Goal: Task Accomplishment & Management: Use online tool/utility

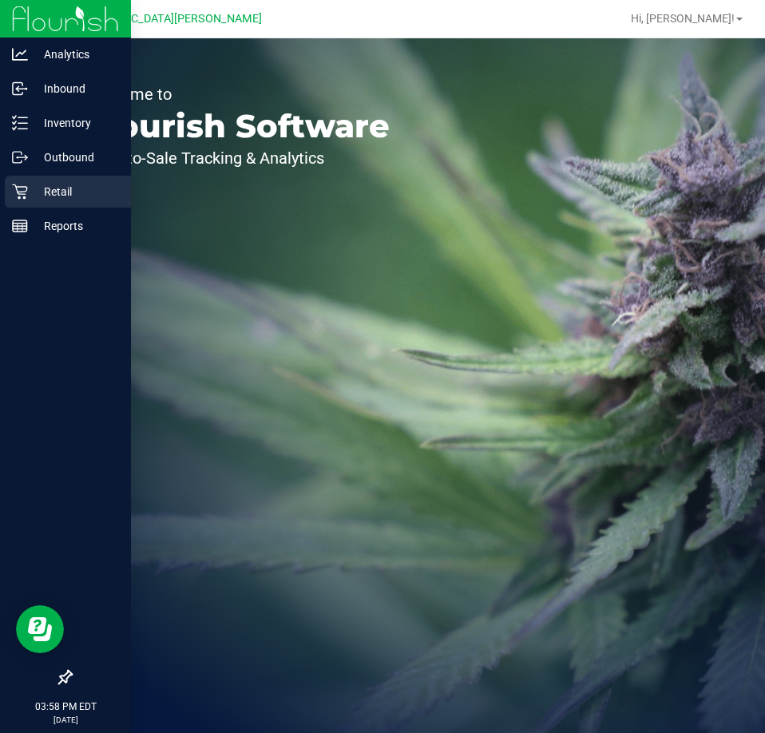
click at [28, 180] on div "Retail" at bounding box center [68, 192] width 126 height 32
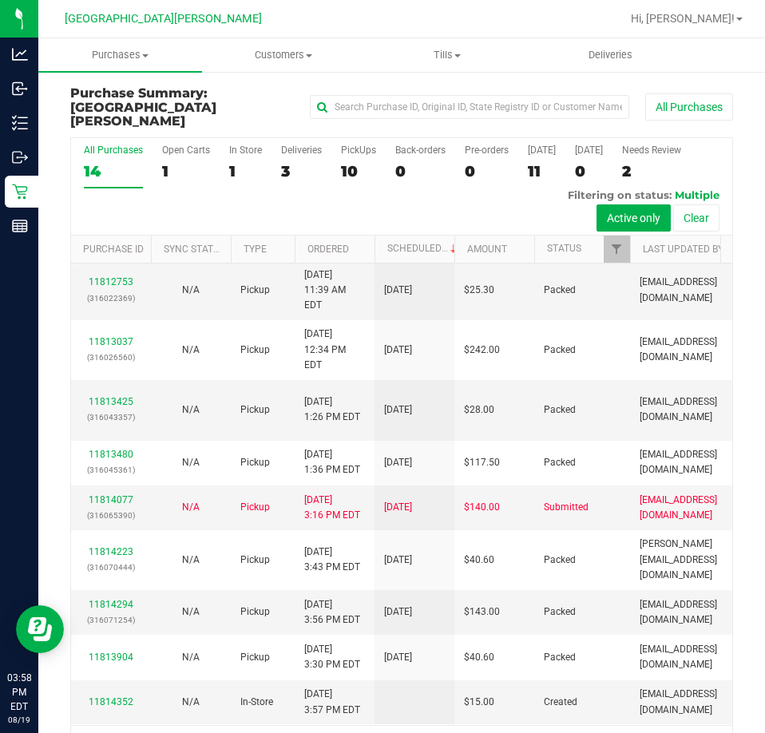
scroll to position [352, 0]
click at [107, 494] on link "11814077" at bounding box center [111, 499] width 45 height 11
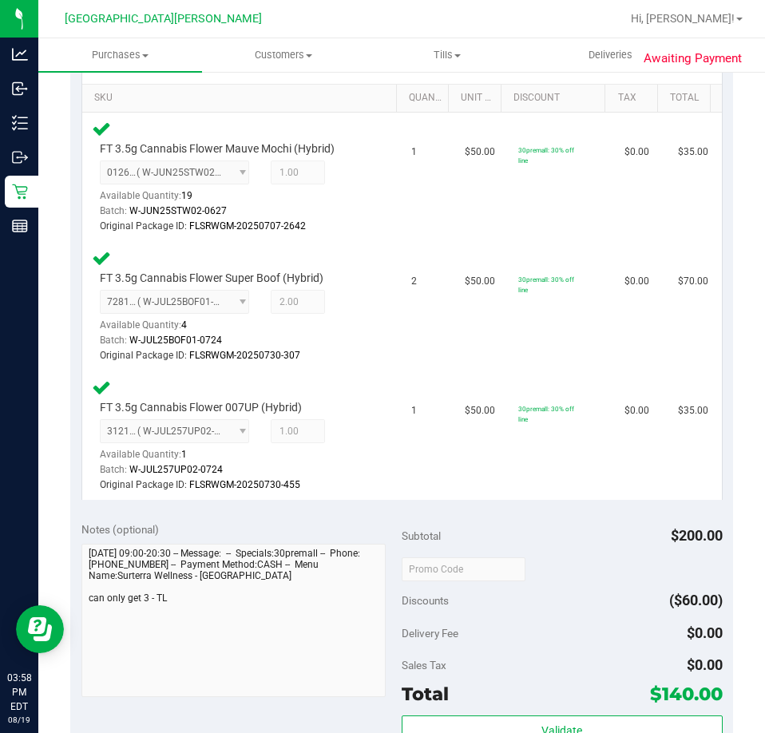
scroll to position [719, 0]
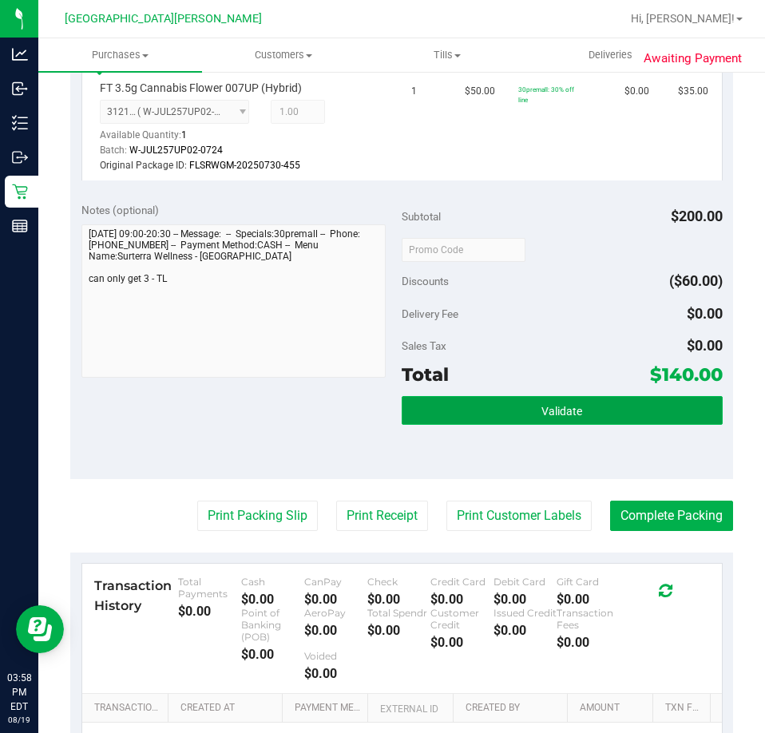
click at [575, 407] on button "Validate" at bounding box center [562, 410] width 321 height 29
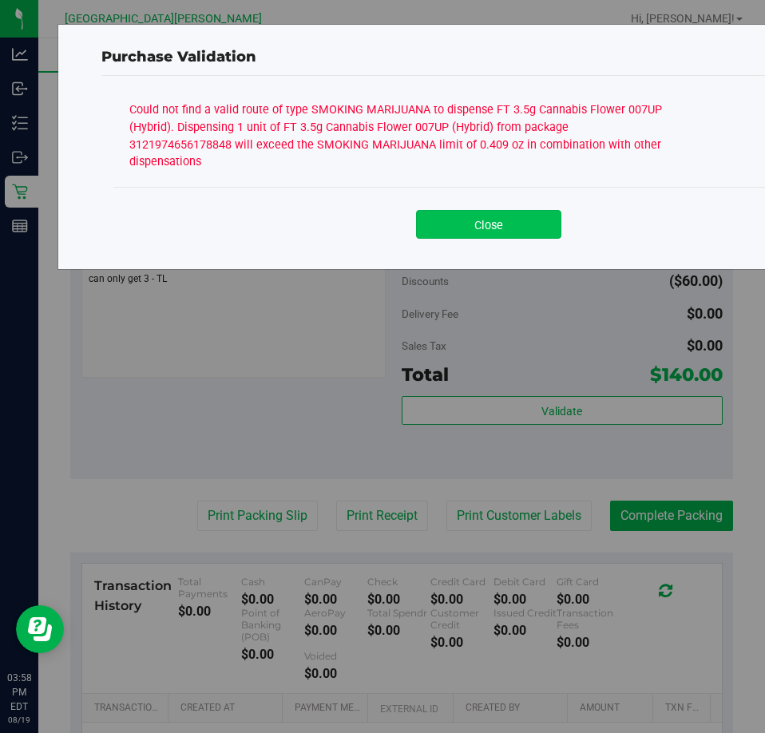
click at [492, 210] on button "Close" at bounding box center [488, 224] width 145 height 29
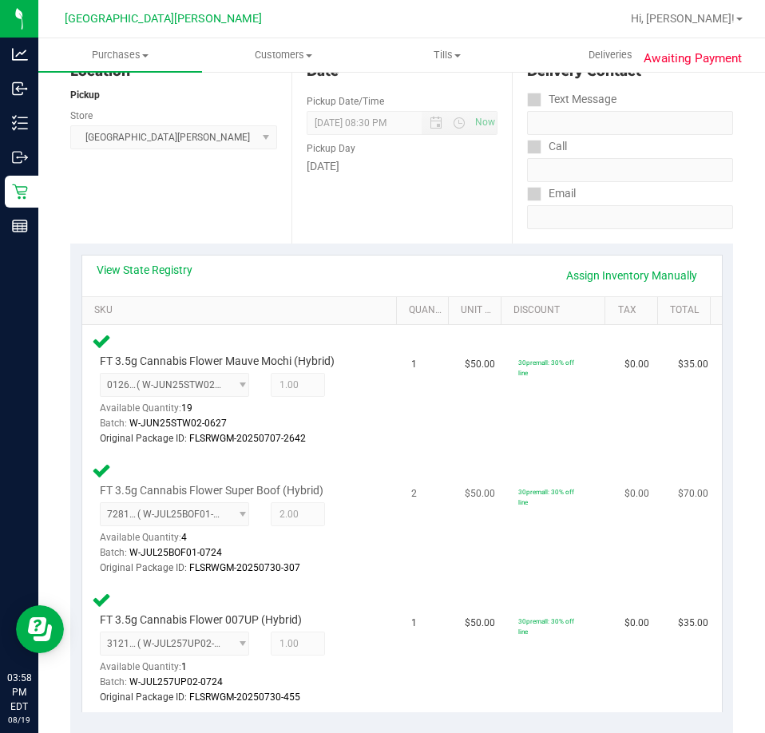
scroll to position [80, 0]
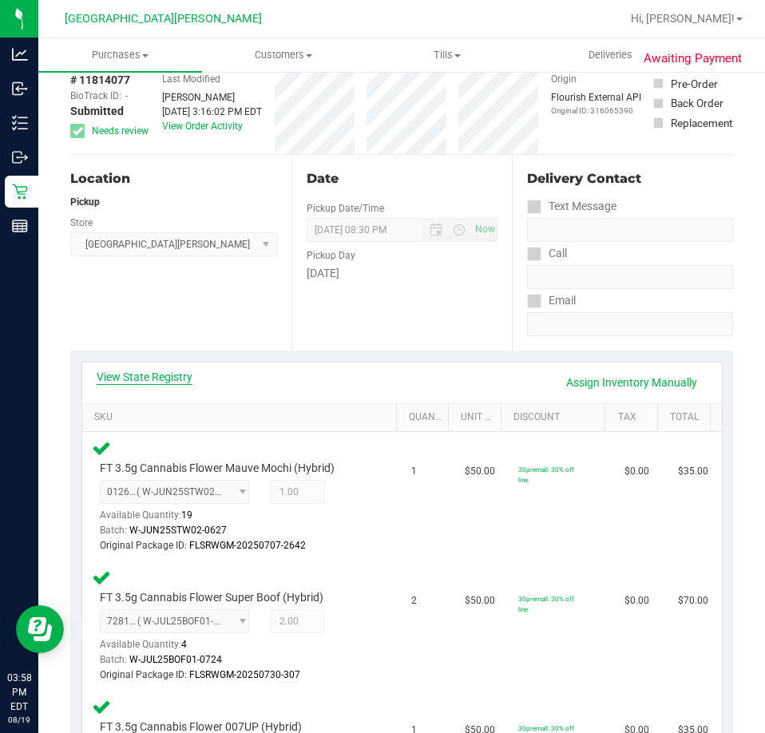
click at [149, 371] on link "View State Registry" at bounding box center [145, 377] width 96 height 16
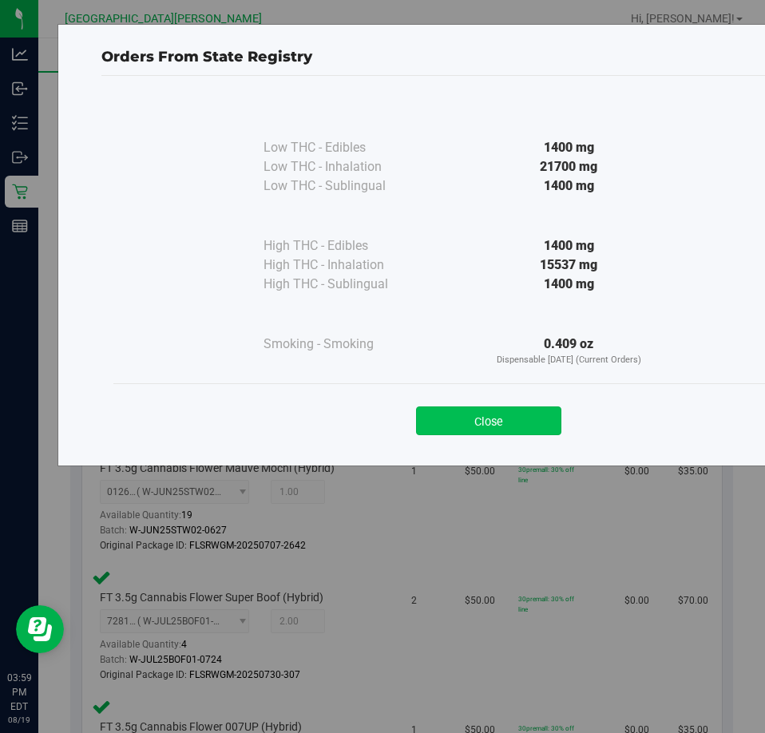
click at [430, 415] on button "Close" at bounding box center [488, 421] width 145 height 29
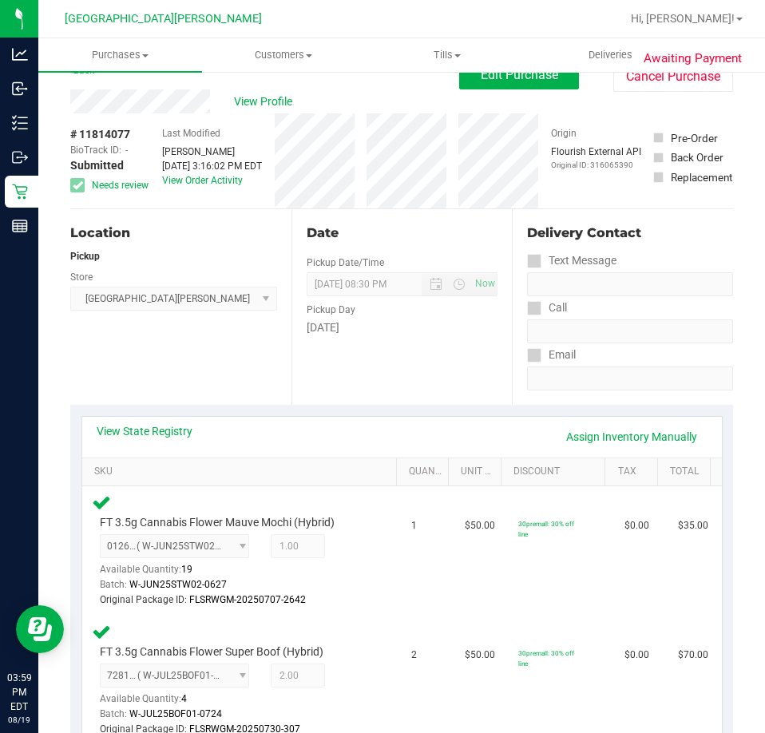
scroll to position [0, 0]
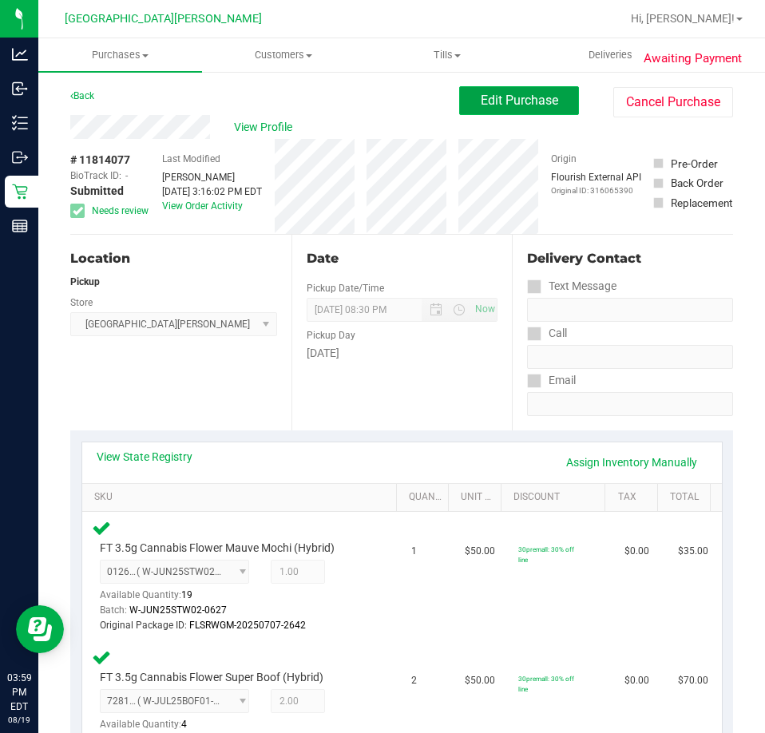
click at [496, 89] on button "Edit Purchase" at bounding box center [519, 100] width 120 height 29
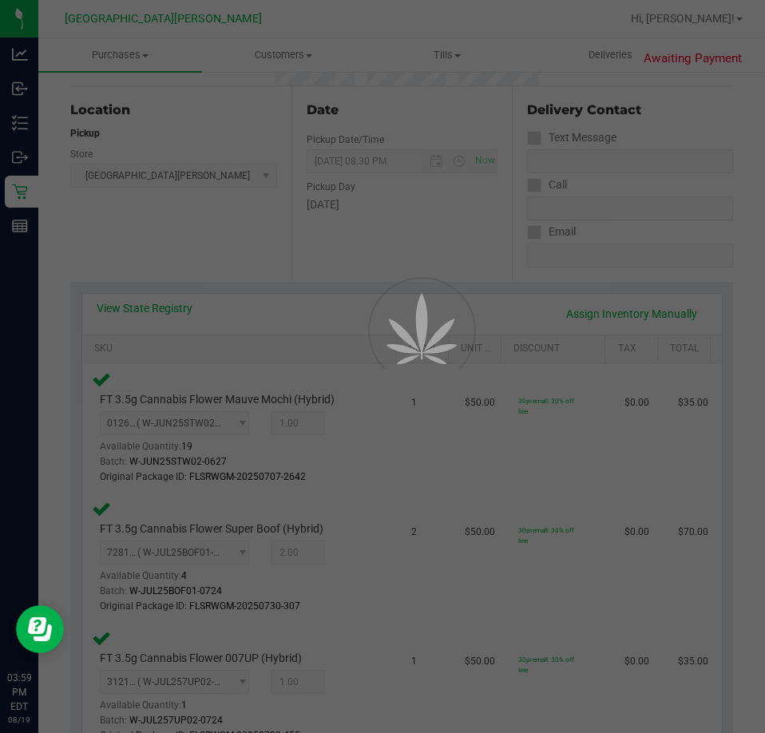
scroll to position [320, 0]
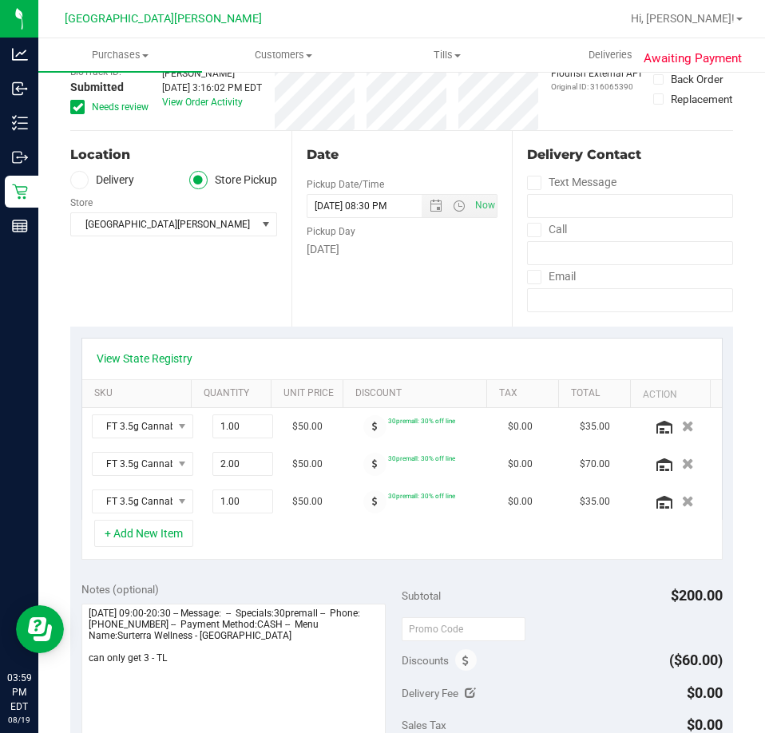
scroll to position [80, 0]
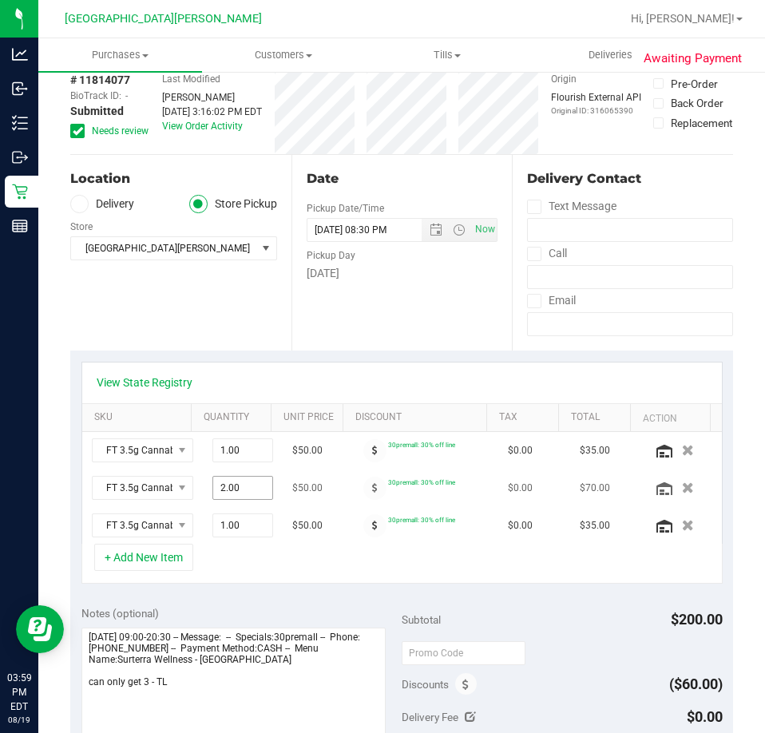
click at [219, 490] on span "2.00 2" at bounding box center [242, 488] width 61 height 24
click at [227, 490] on input "2" at bounding box center [242, 488] width 59 height 22
type input "1"
type input "2.00"
click at [308, 574] on div "+ Add New Item" at bounding box center [401, 564] width 641 height 40
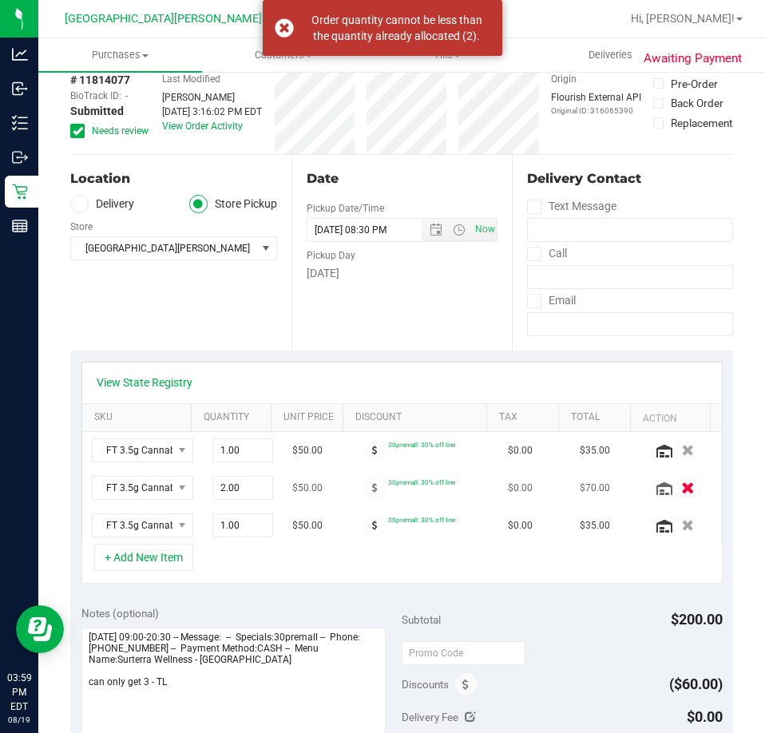
click at [681, 489] on icon "button" at bounding box center [688, 488] width 14 height 12
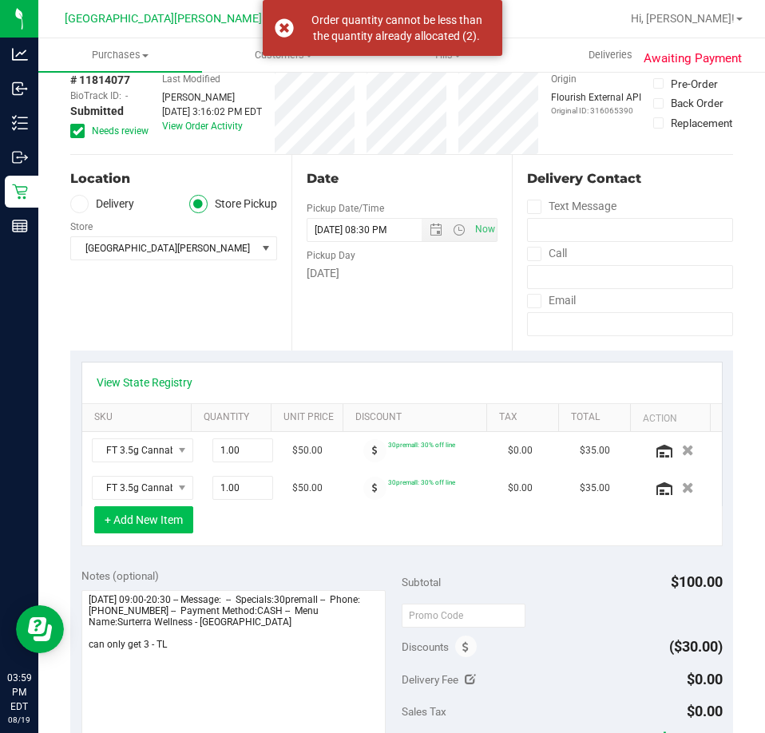
click at [178, 526] on button "+ Add New Item" at bounding box center [143, 519] width 99 height 27
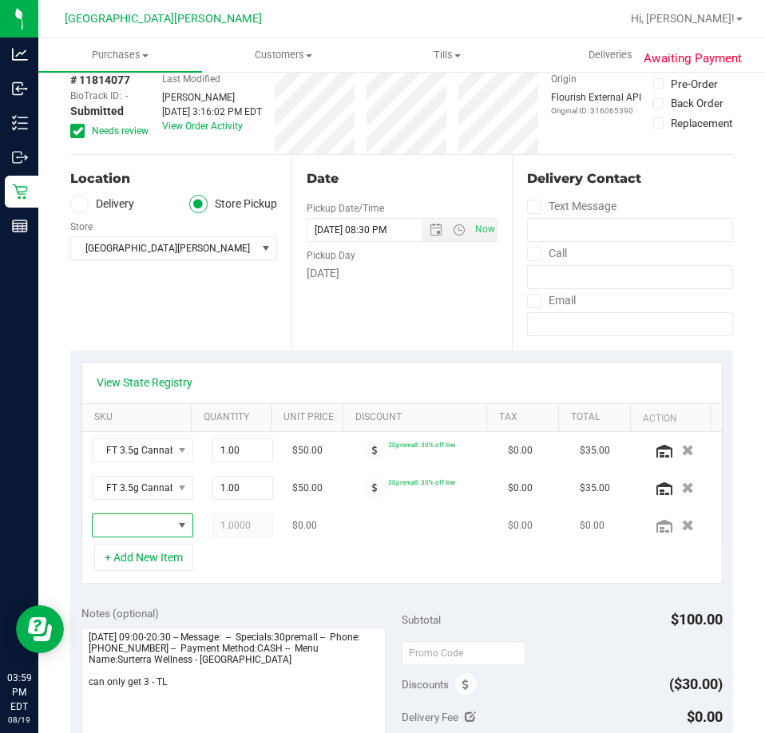
click at [125, 519] on span "NO DATA FOUND" at bounding box center [133, 525] width 80 height 22
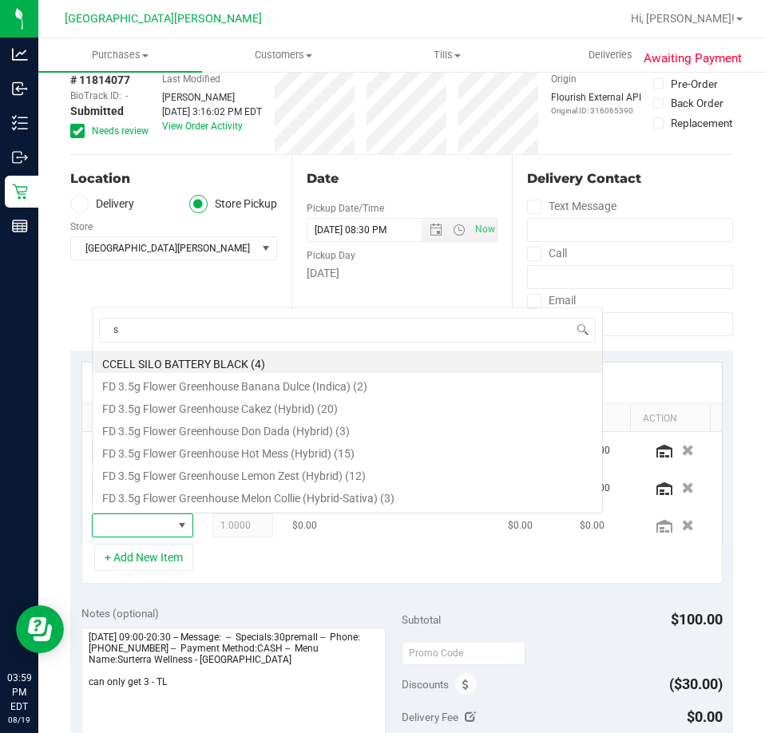
scroll to position [24, 66]
type input "super"
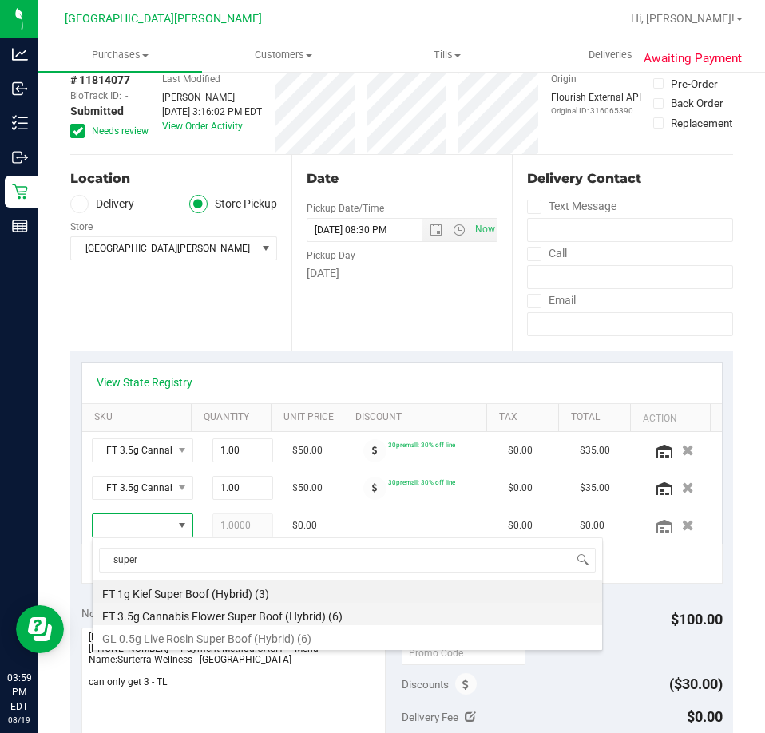
click at [220, 618] on li "FT 3.5g Cannabis Flower Super Boof (Hybrid) (6)" at bounding box center [348, 614] width 510 height 22
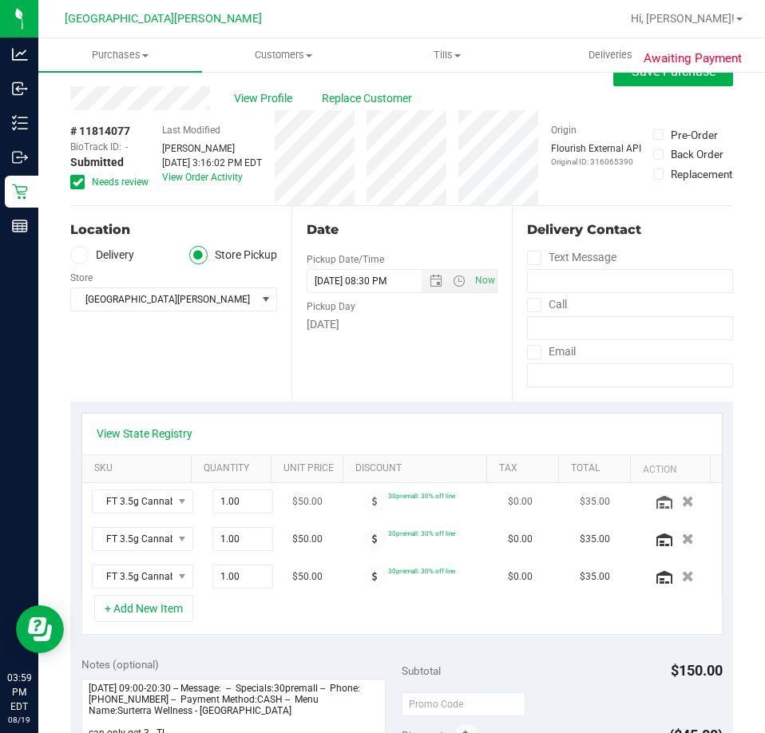
scroll to position [0, 0]
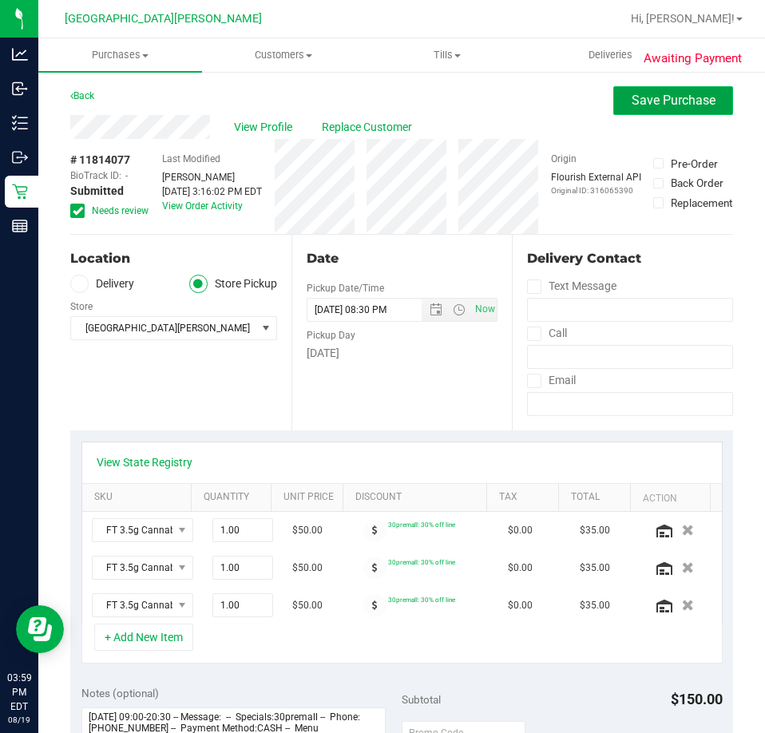
click at [645, 101] on span "Save Purchase" at bounding box center [674, 100] width 84 height 15
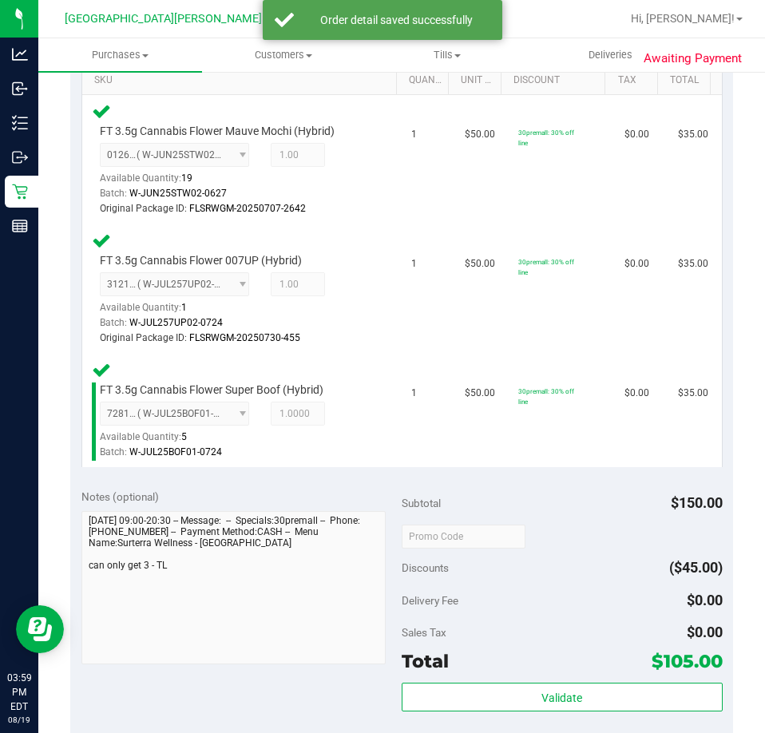
scroll to position [559, 0]
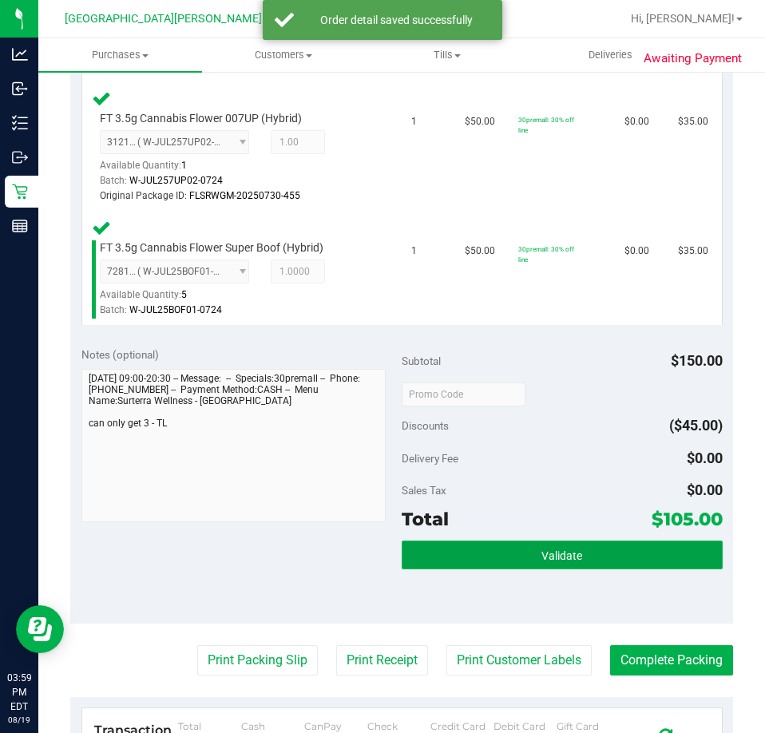
click at [502, 549] on button "Validate" at bounding box center [562, 555] width 321 height 29
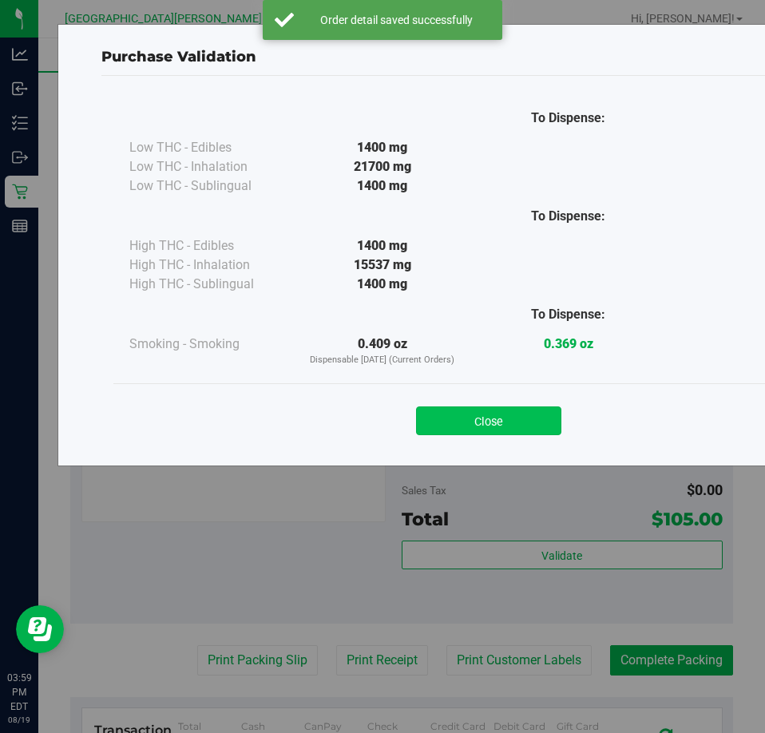
click at [478, 412] on button "Close" at bounding box center [488, 421] width 145 height 29
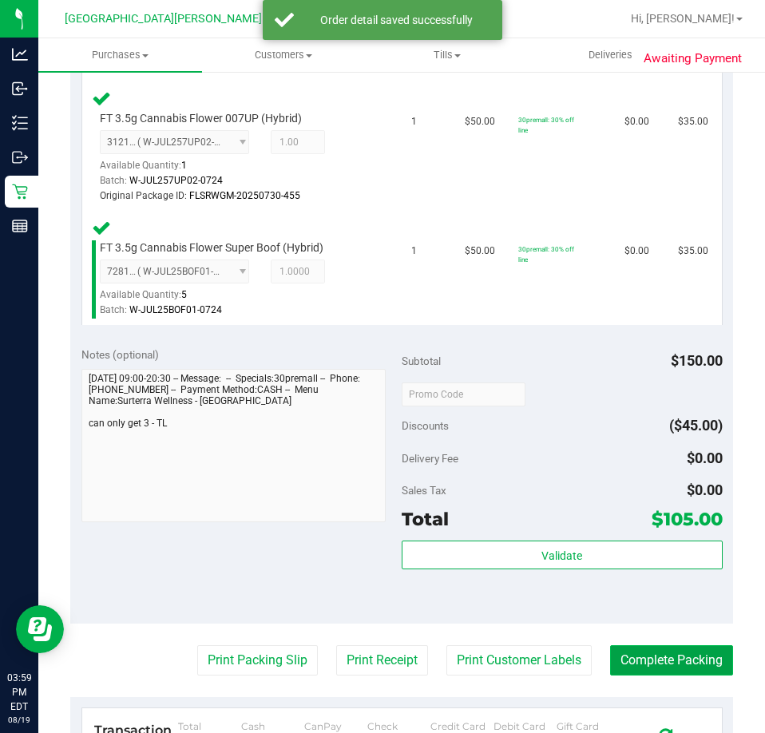
click at [657, 665] on button "Complete Packing" at bounding box center [671, 660] width 123 height 30
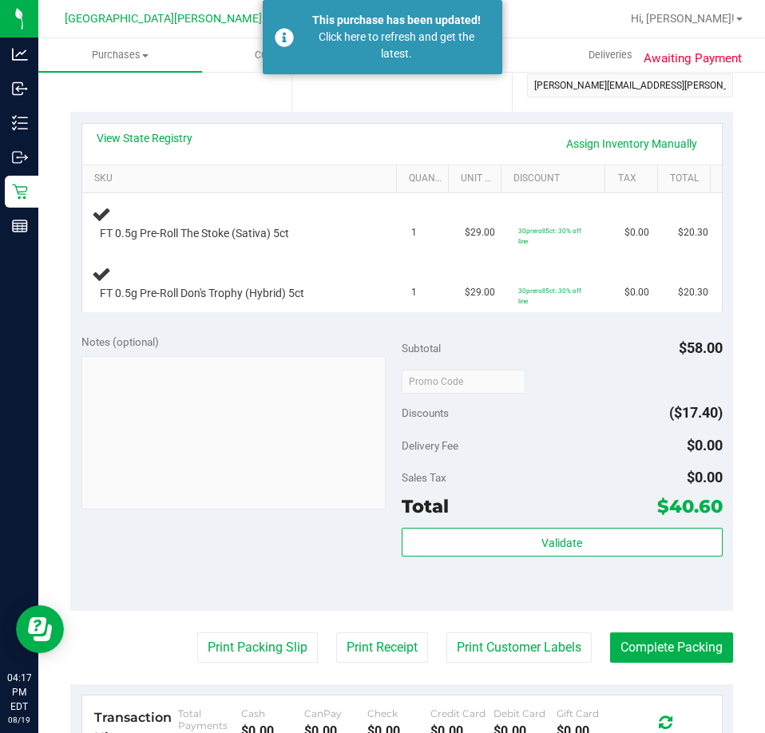
scroll to position [135, 0]
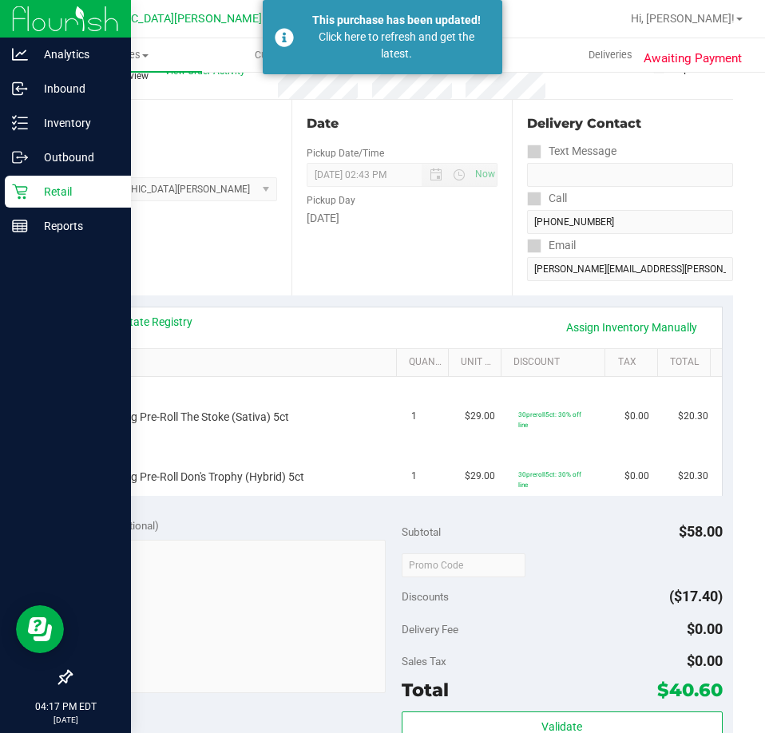
click at [22, 195] on icon at bounding box center [20, 192] width 16 height 16
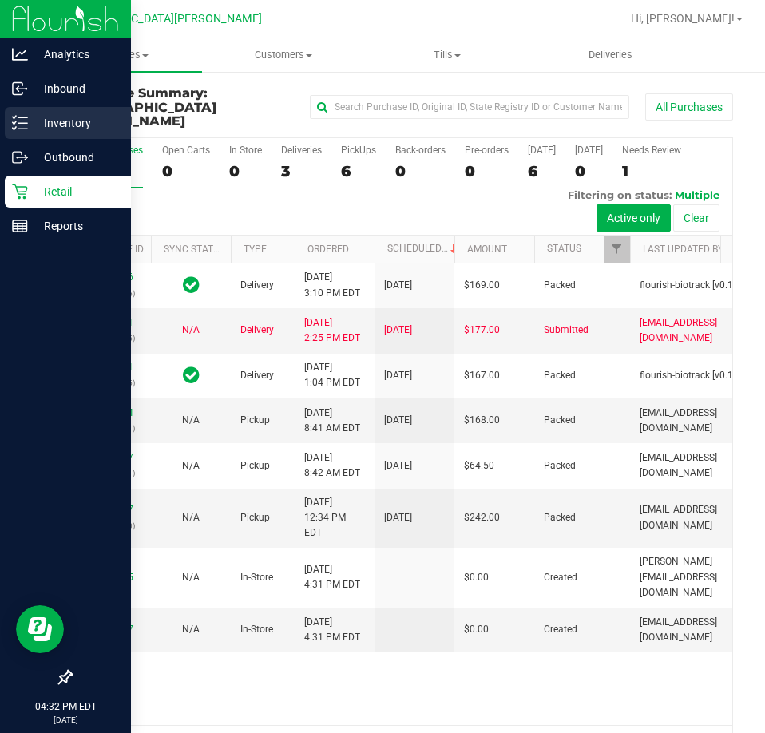
click at [43, 111] on div "Inventory" at bounding box center [68, 123] width 126 height 32
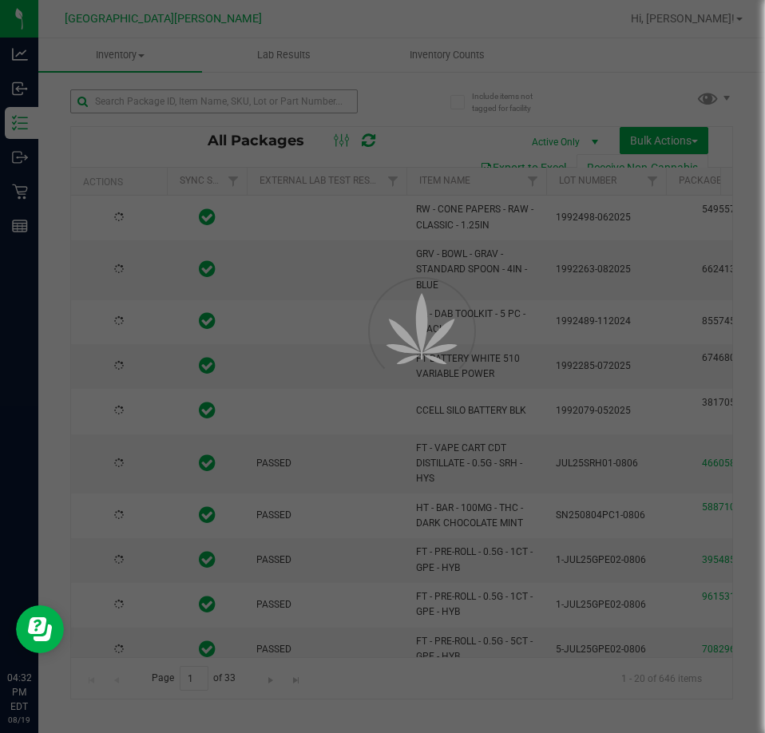
click at [128, 99] on div at bounding box center [382, 366] width 765 height 733
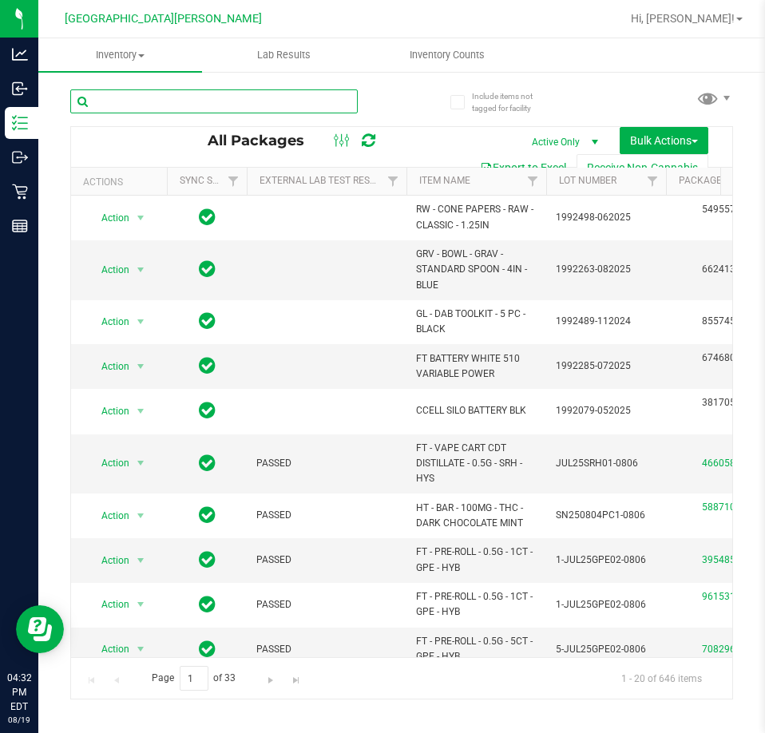
click at [130, 103] on input "text" at bounding box center [214, 101] width 288 height 24
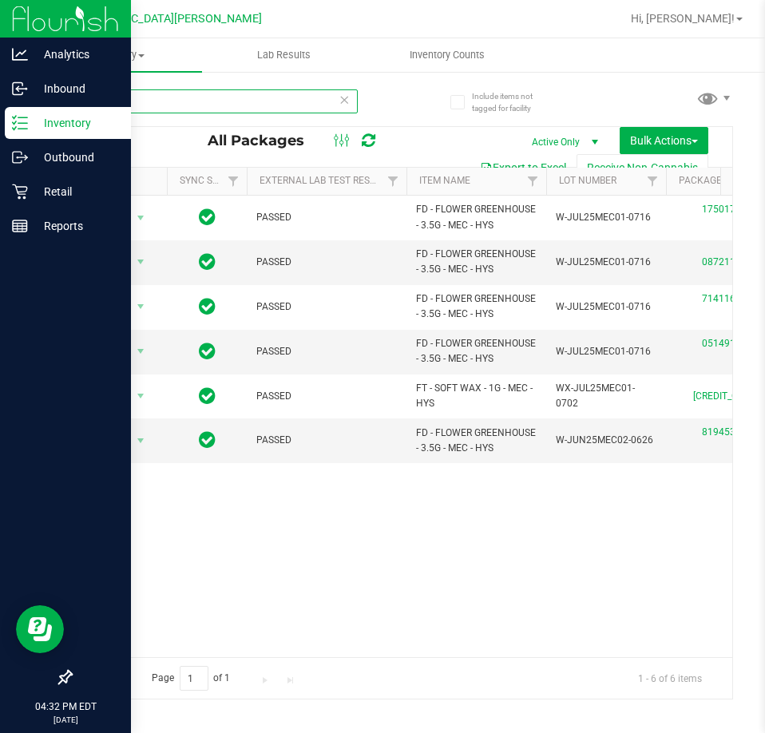
type input "mec"
